Goal: Find specific page/section: Find specific page/section

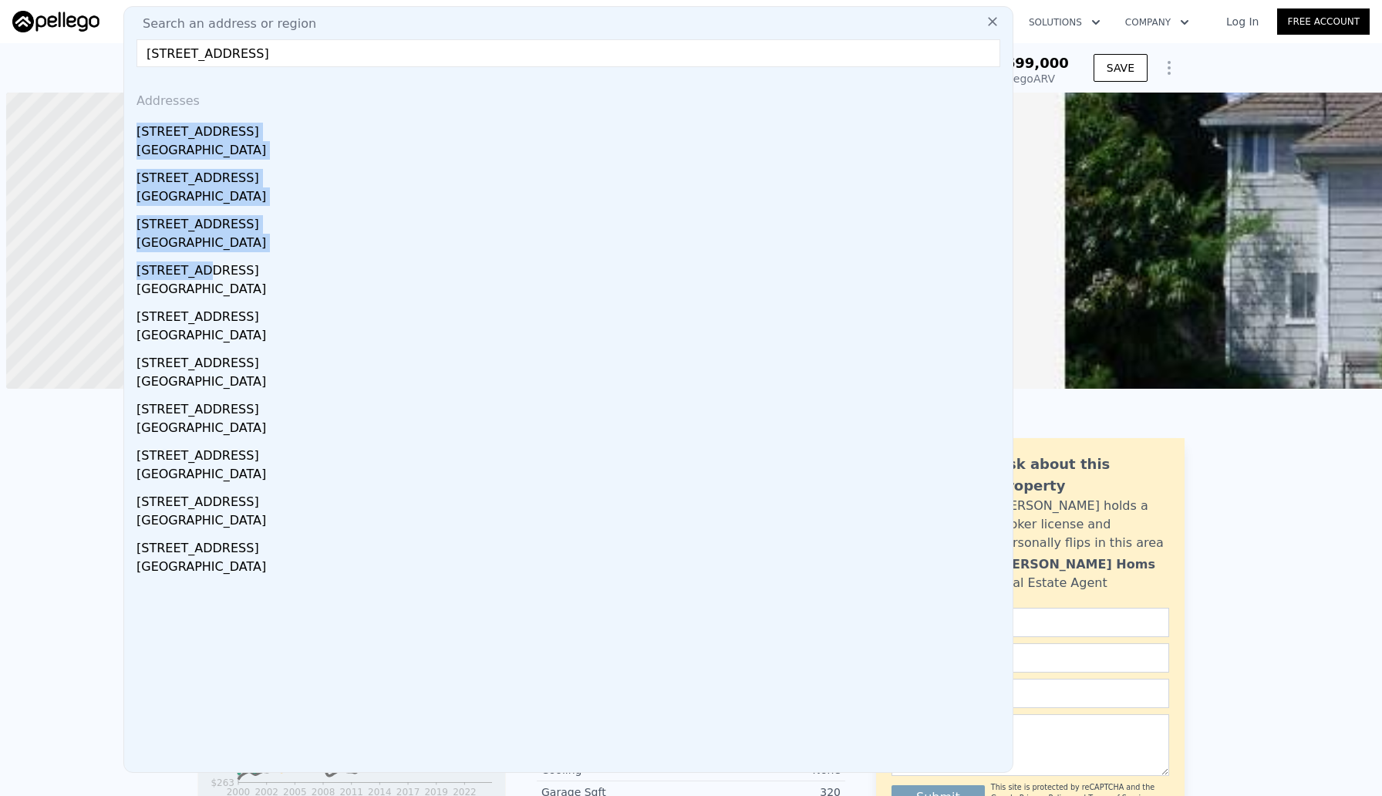
scroll to position [0, 6]
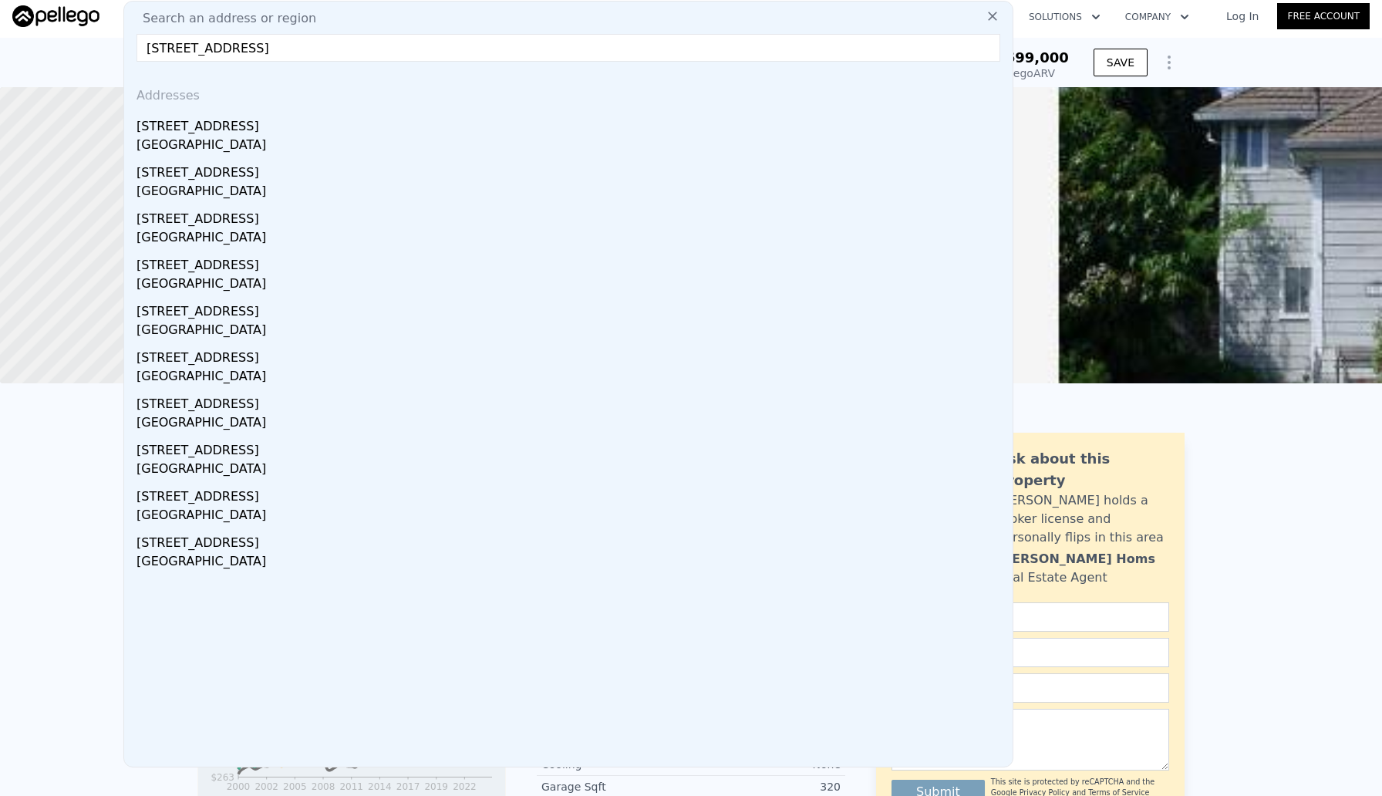
drag, startPoint x: 440, startPoint y: 49, endPoint x: 0, endPoint y: 13, distance: 441.9
click at [0, 14] on div "Search an address or region Search an address or region [GEOGRAPHIC_DATA] Addre…" at bounding box center [691, 16] width 1382 height 37
paste input "213 Purple [PERSON_NAME]"
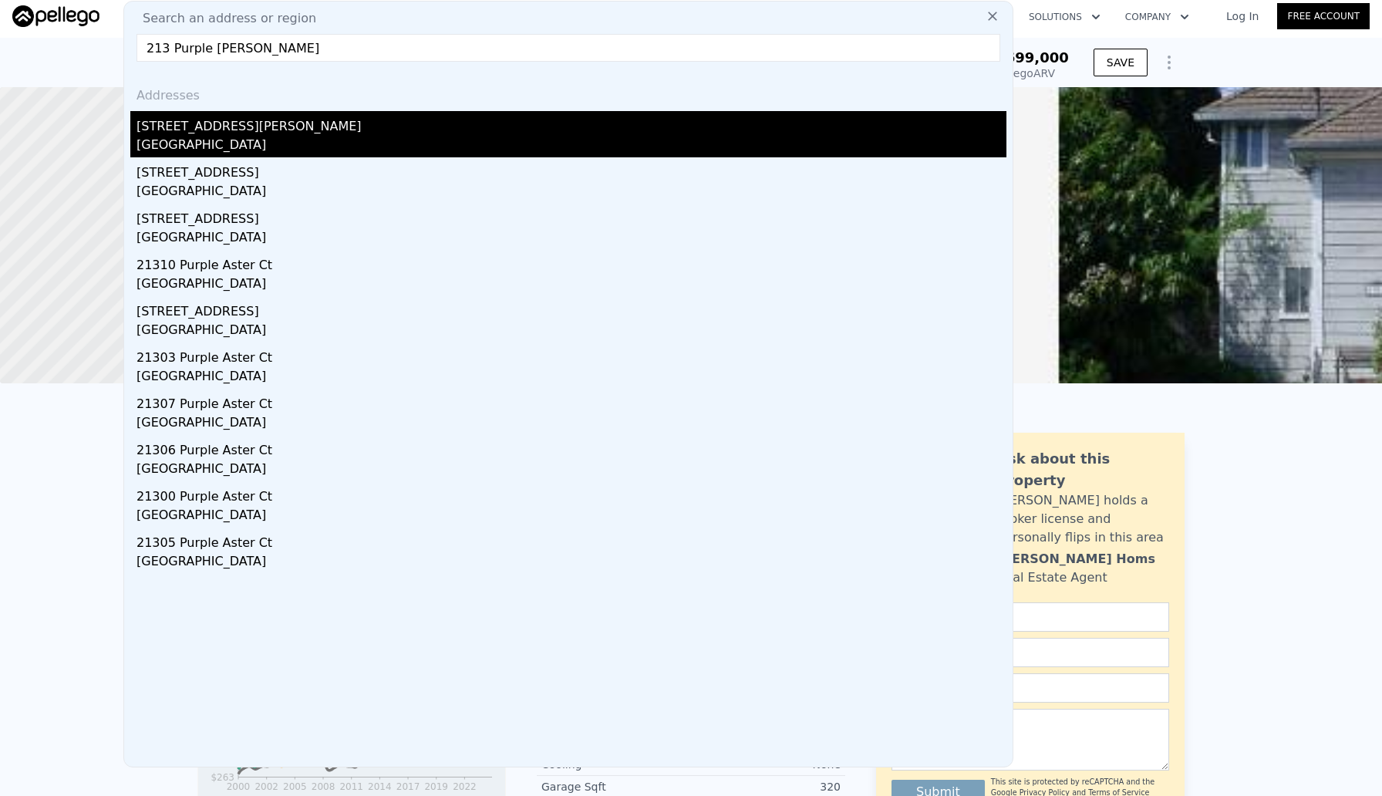
type input "213 Purple [PERSON_NAME]"
click at [192, 133] on div "[STREET_ADDRESS][PERSON_NAME]" at bounding box center [572, 123] width 870 height 25
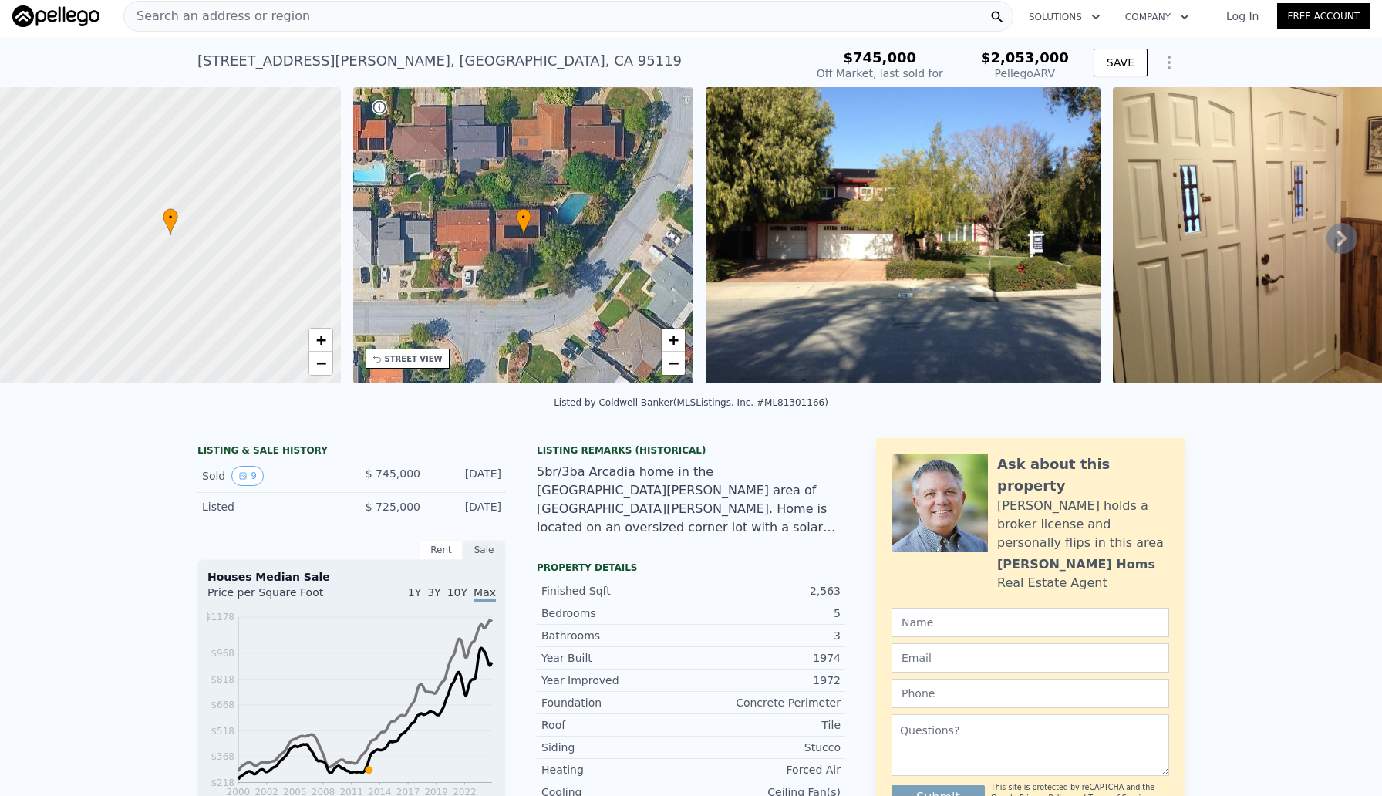
click at [1344, 238] on icon at bounding box center [1341, 238] width 9 height 15
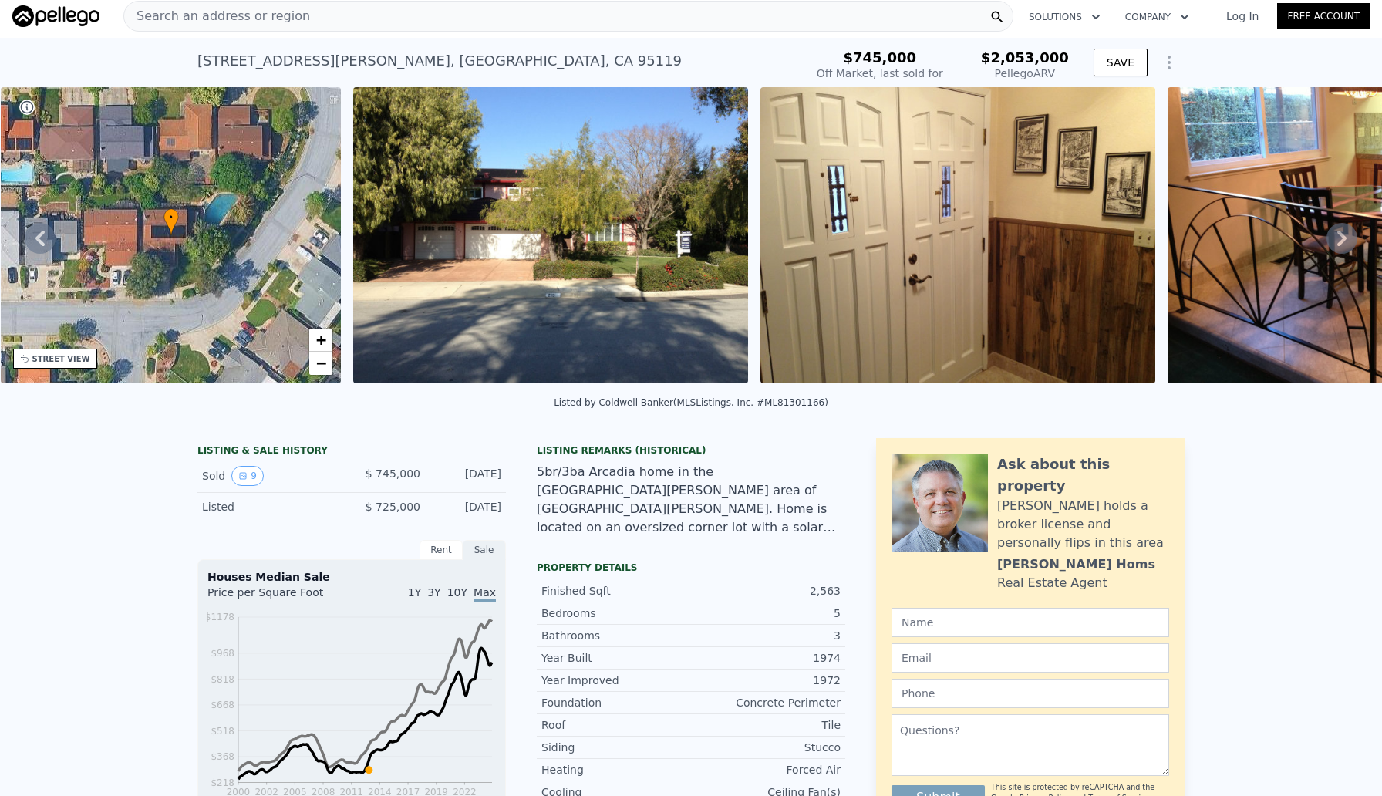
click at [1344, 238] on icon at bounding box center [1341, 238] width 9 height 15
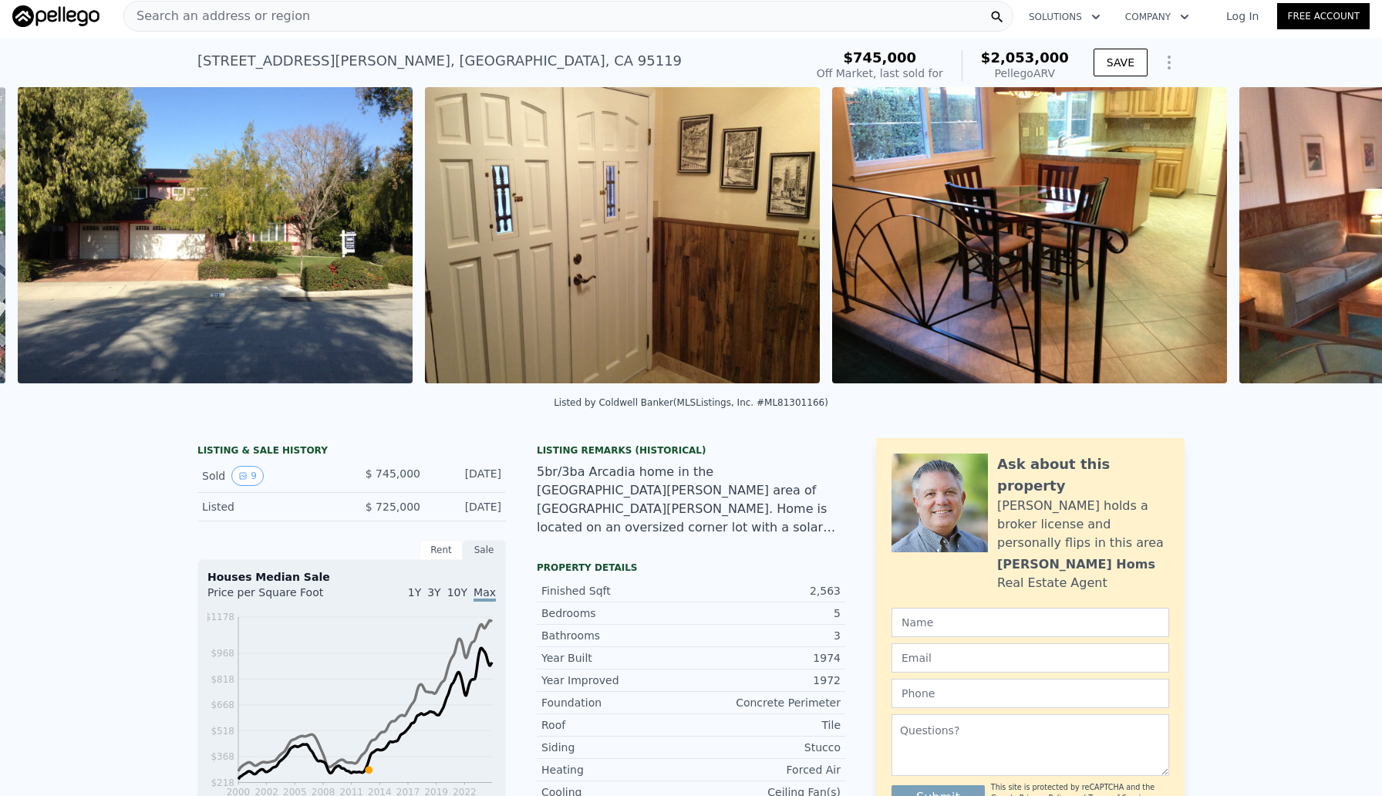
scroll to position [0, 706]
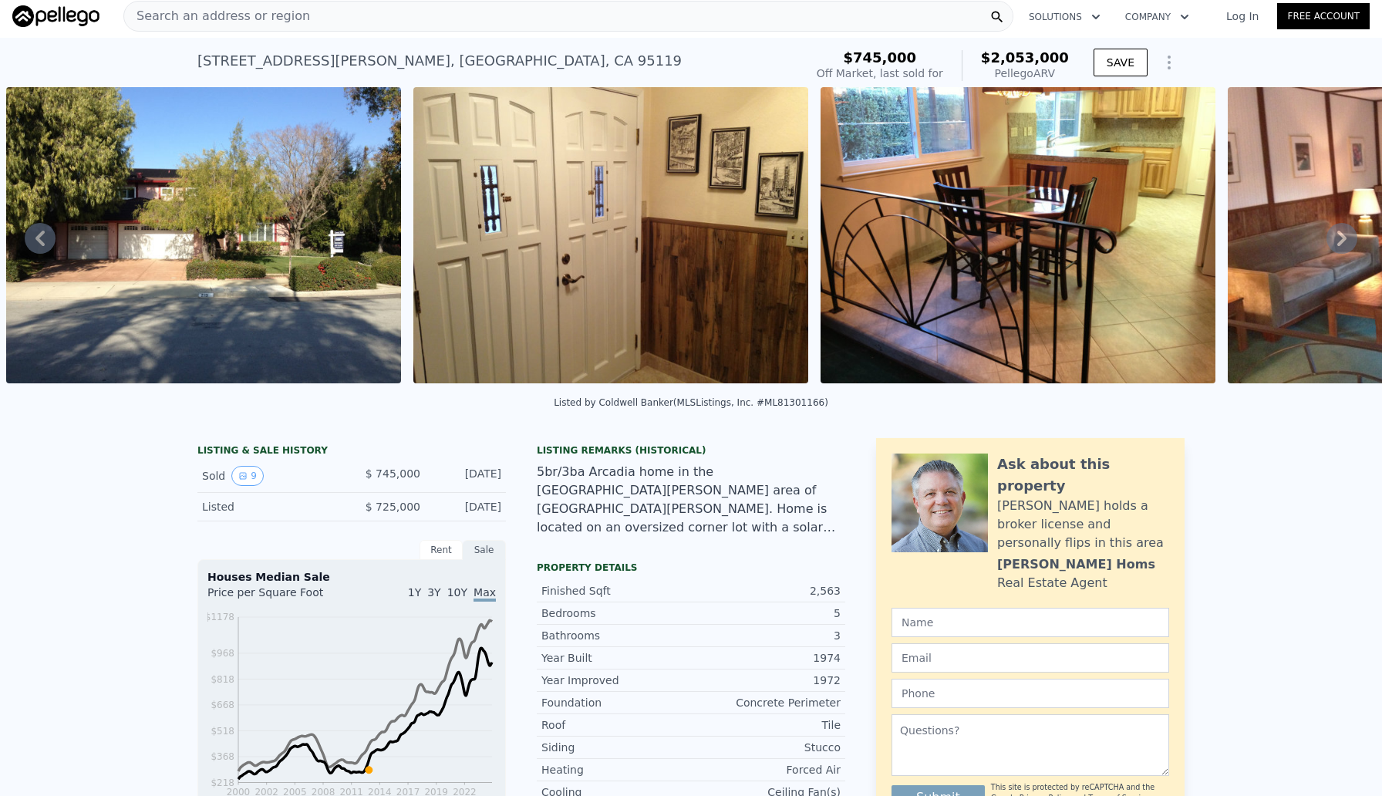
click at [1344, 239] on icon at bounding box center [1341, 238] width 9 height 15
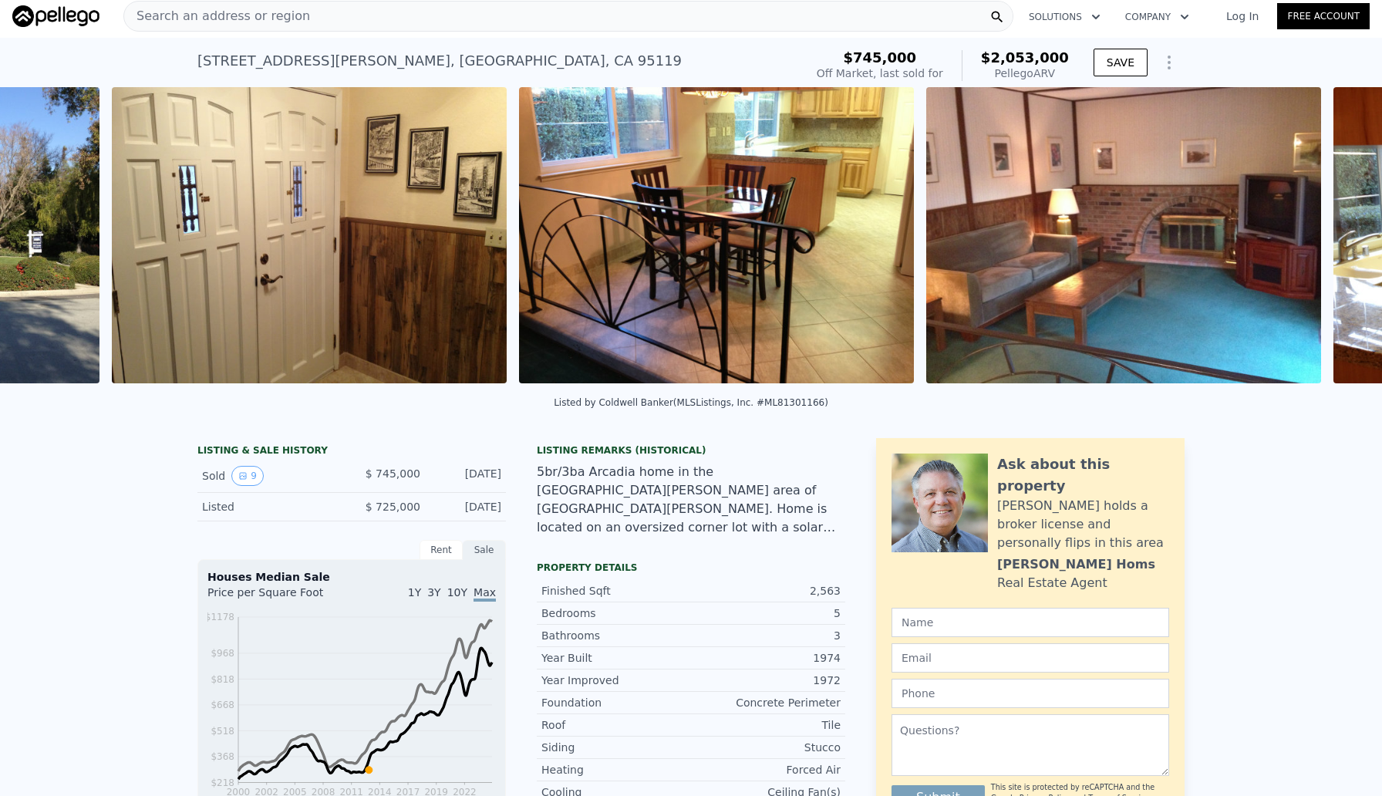
scroll to position [0, 1113]
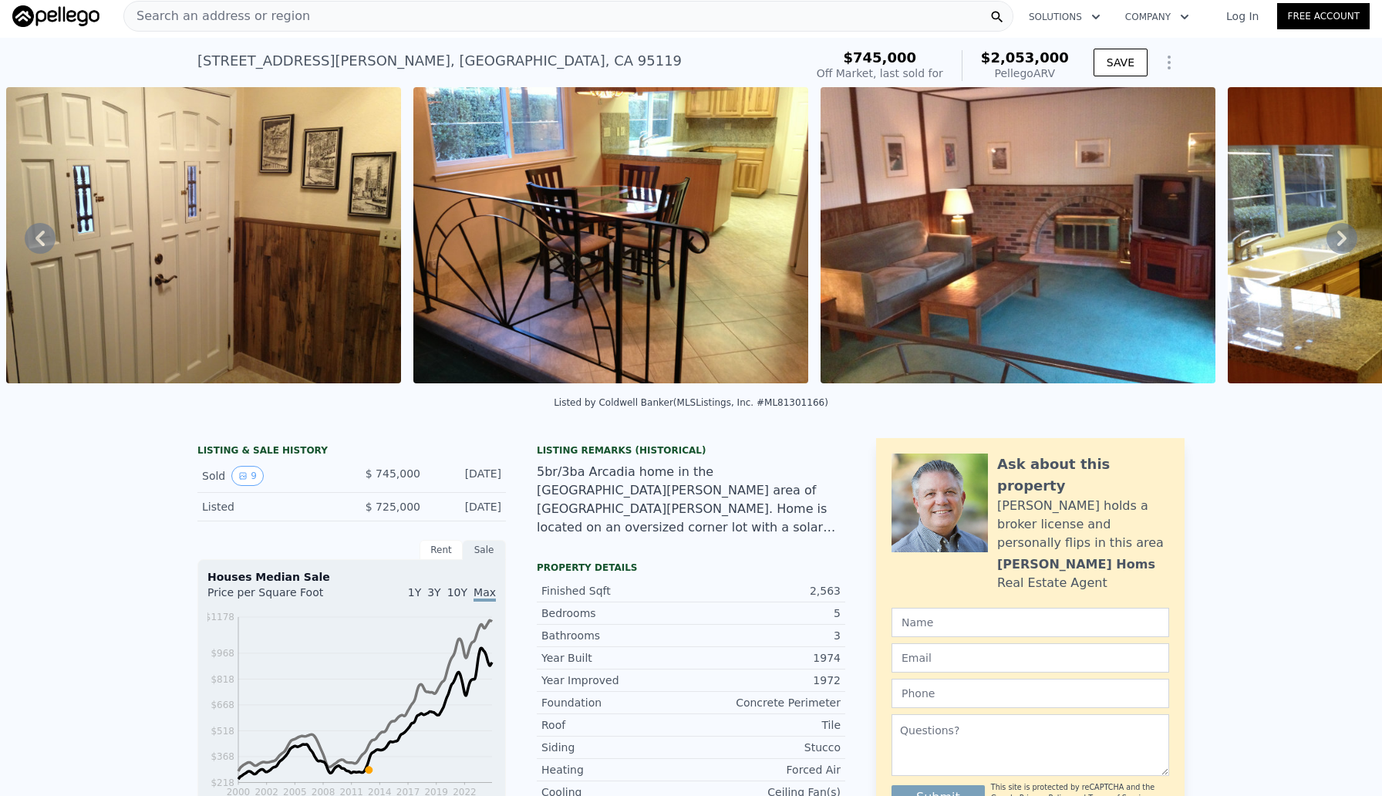
click at [1344, 241] on icon at bounding box center [1342, 238] width 31 height 31
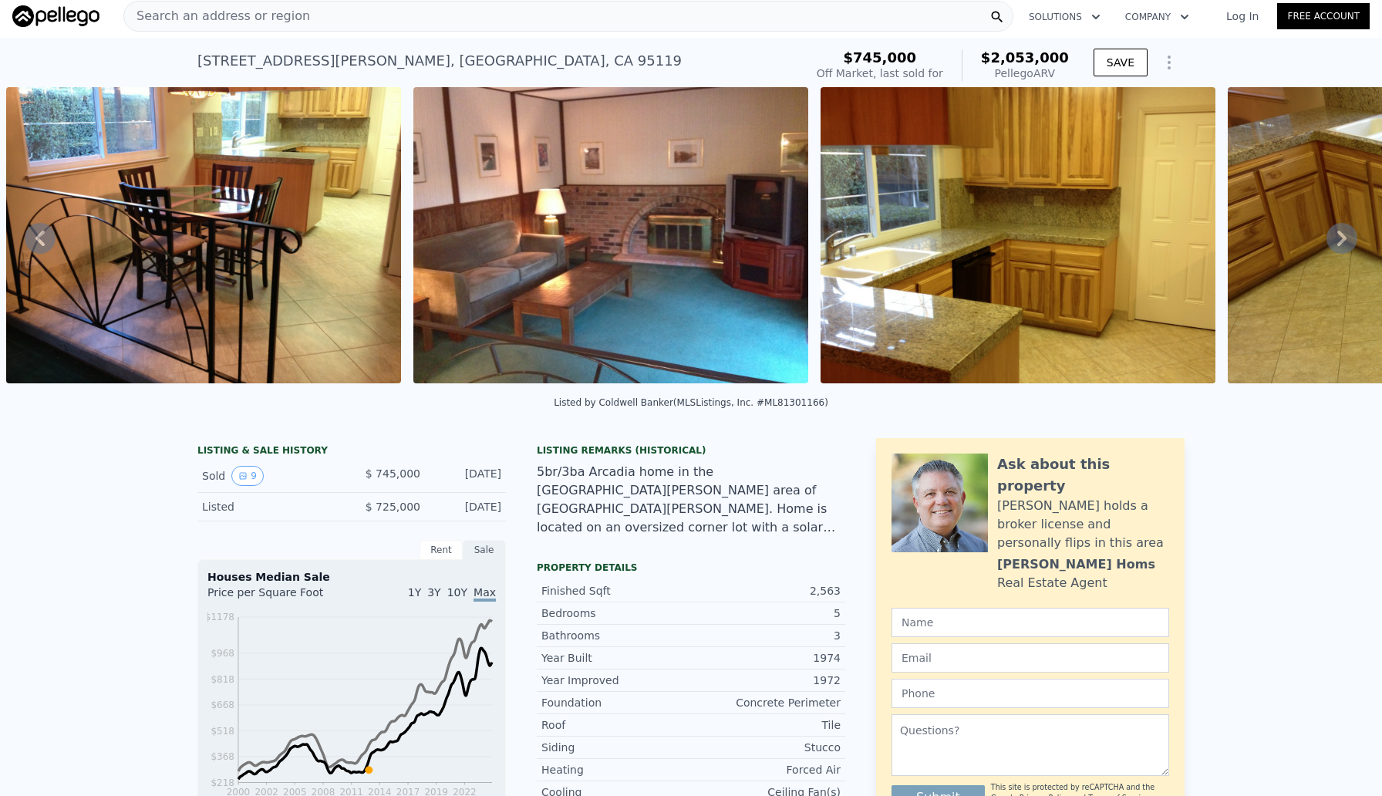
click at [1344, 241] on icon at bounding box center [1342, 238] width 31 height 31
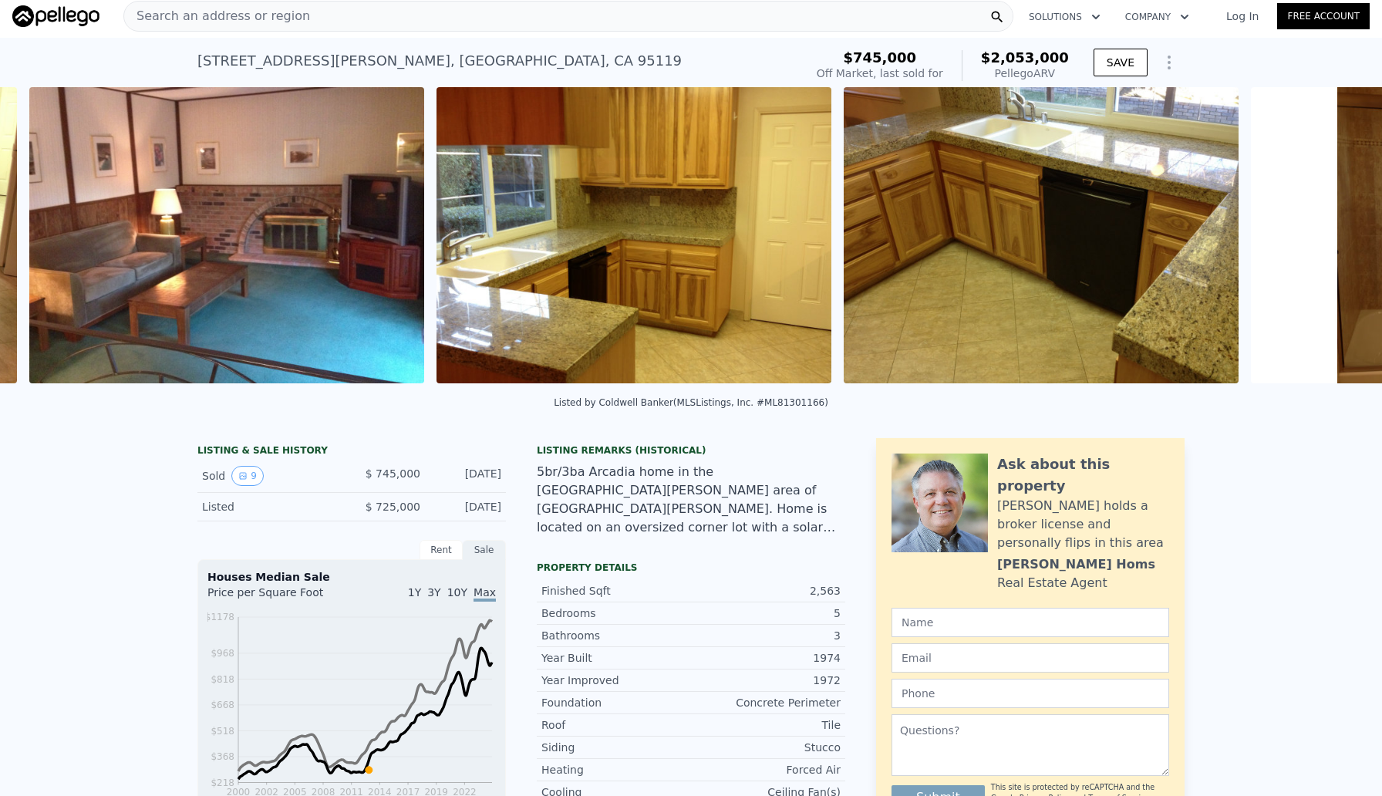
scroll to position [0, 1927]
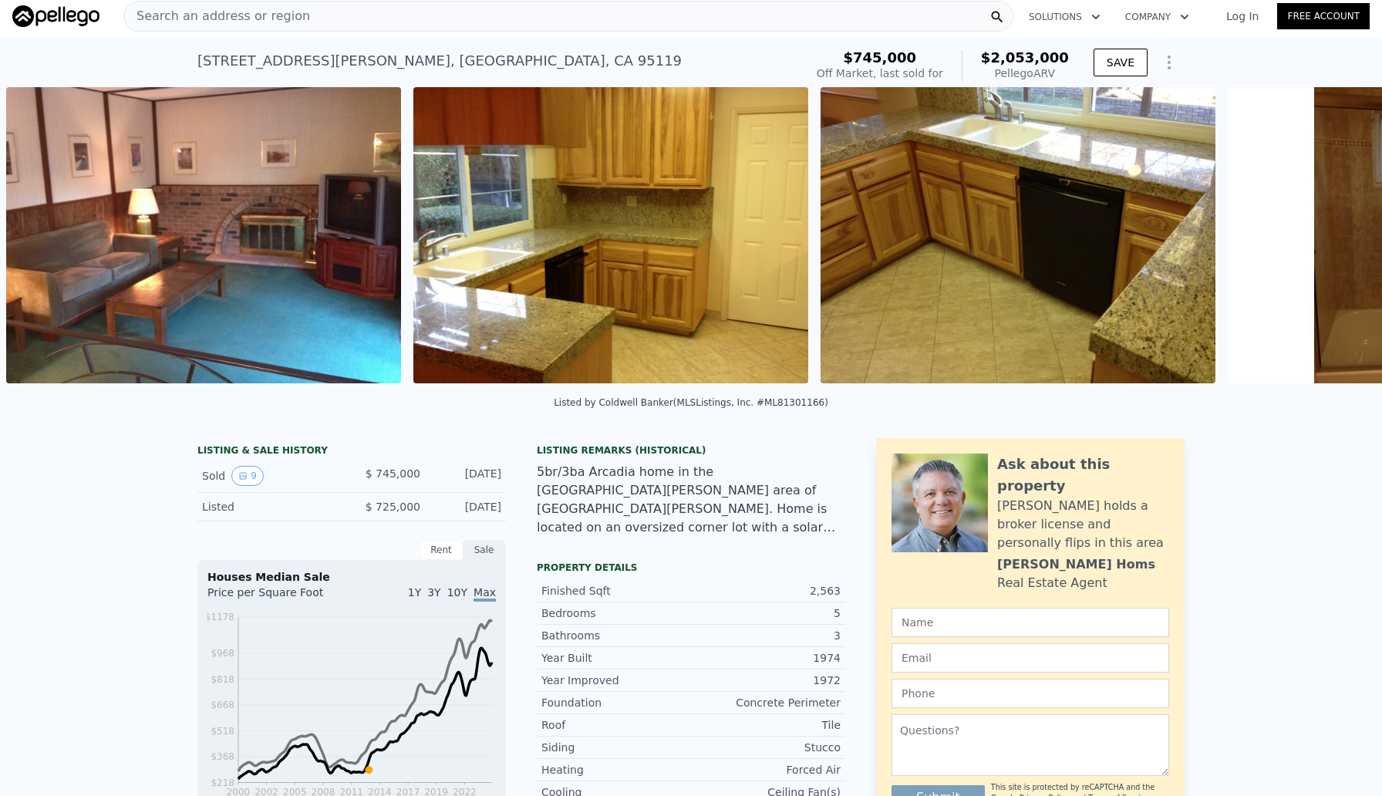
click at [1344, 241] on div "• + − • + − STREET VIEW Loading... SATELLITE VIEW" at bounding box center [691, 238] width 1382 height 302
click at [1344, 241] on icon at bounding box center [1342, 238] width 31 height 31
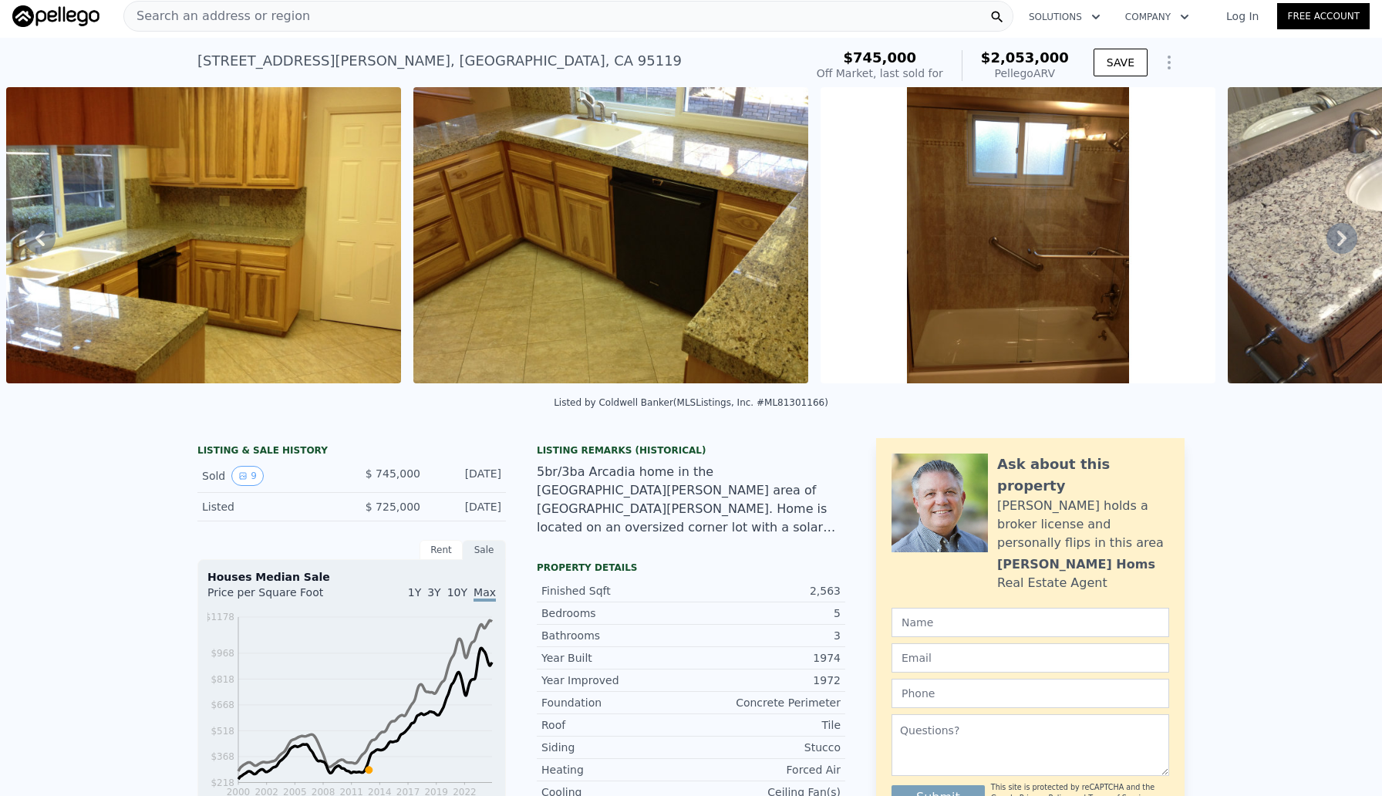
click at [1344, 241] on icon at bounding box center [1342, 238] width 31 height 31
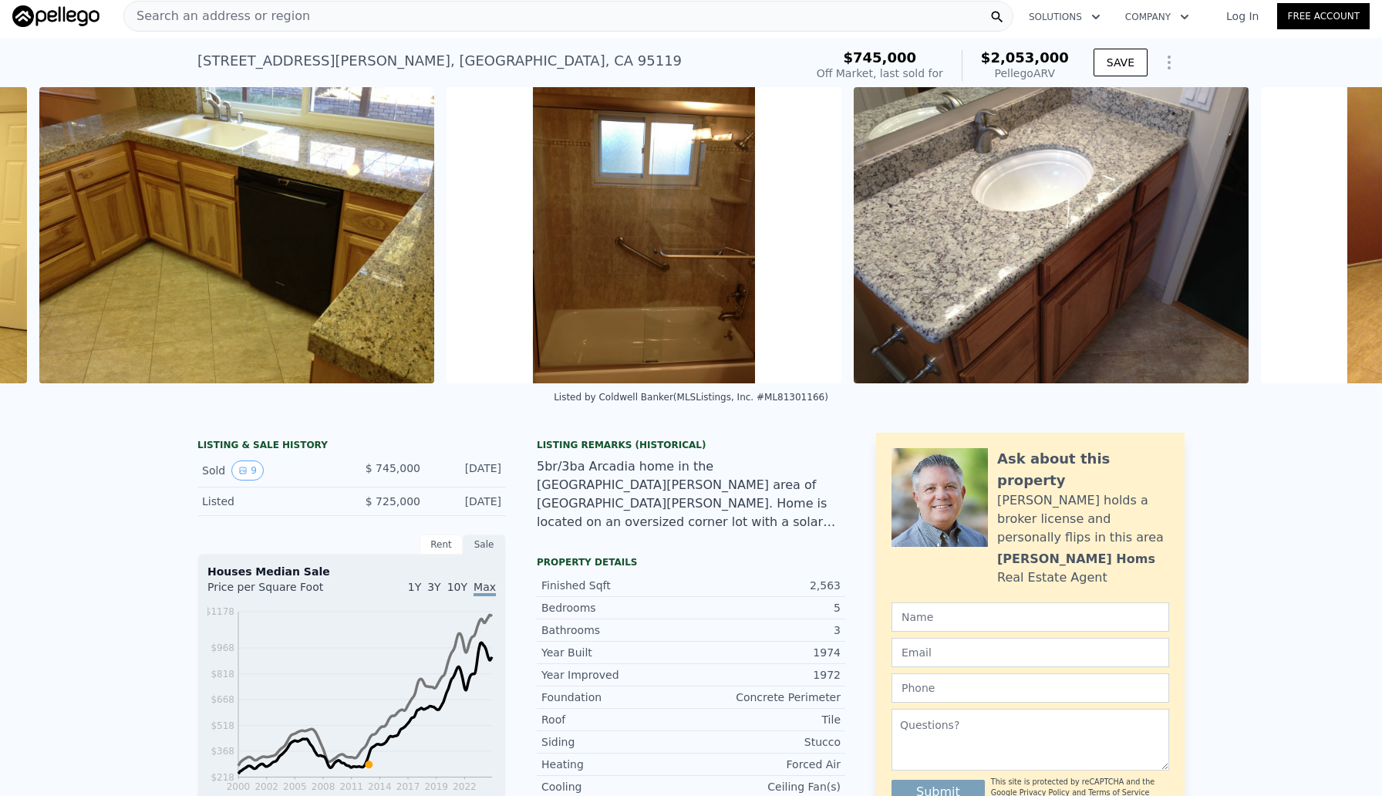
scroll to position [0, 2742]
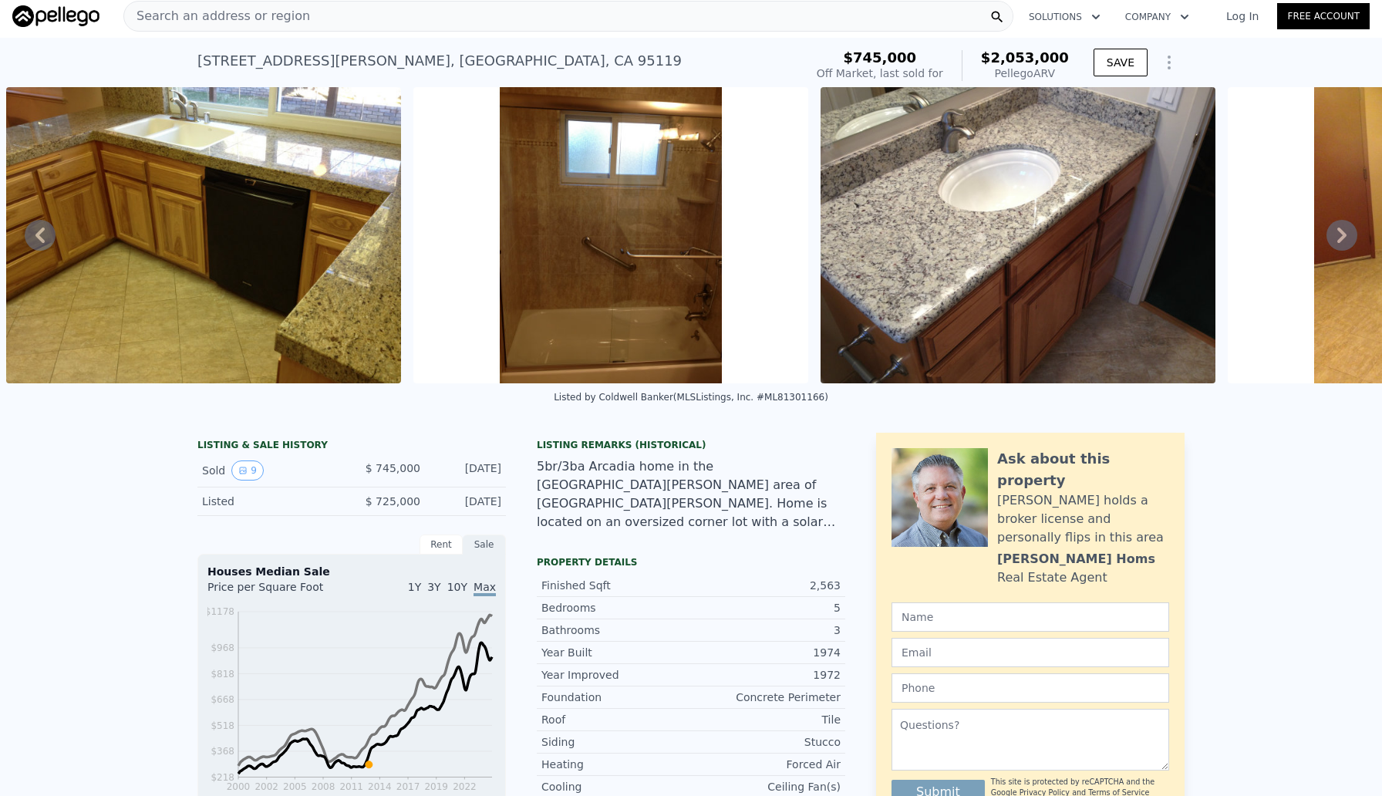
click at [1344, 241] on icon at bounding box center [1342, 235] width 31 height 31
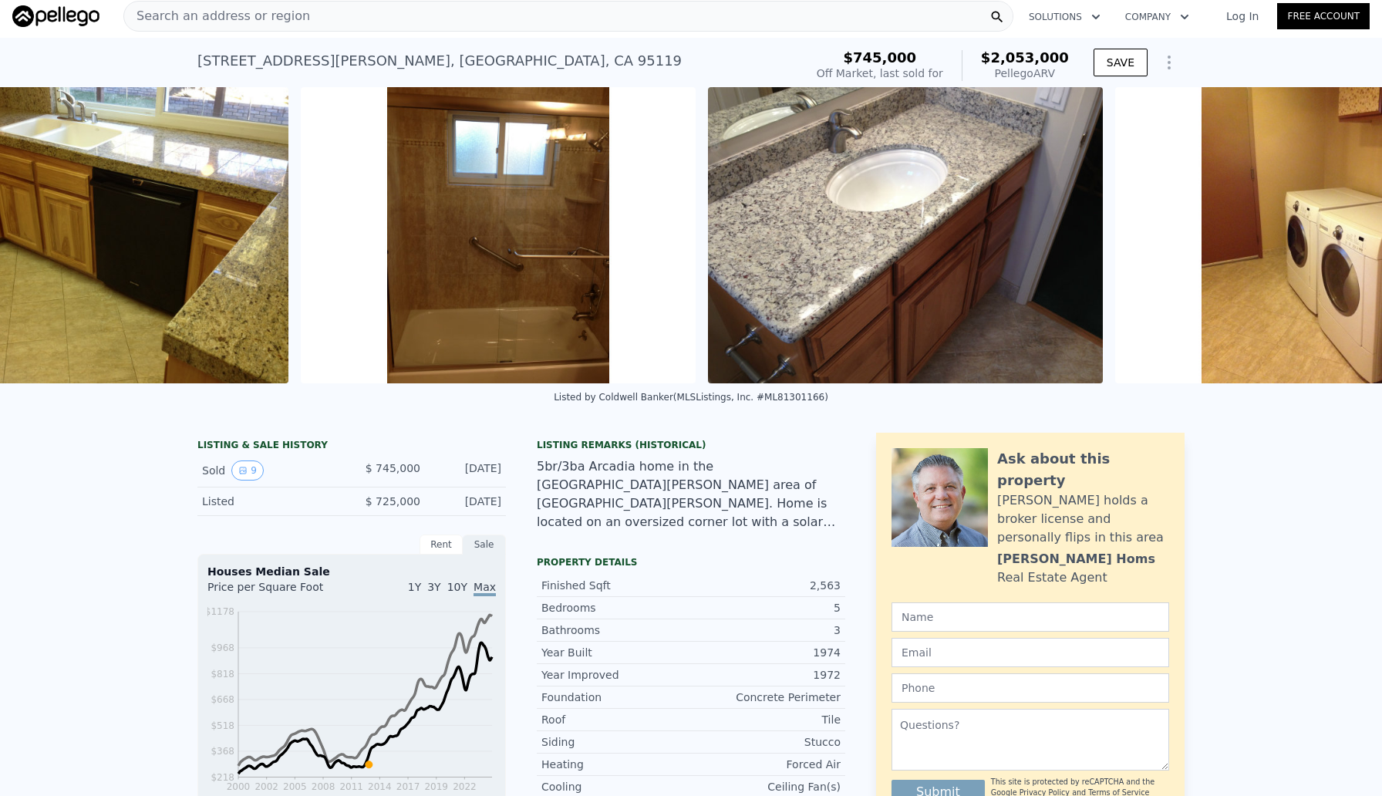
scroll to position [0, 2989]
